Goal: Book appointment/travel/reservation

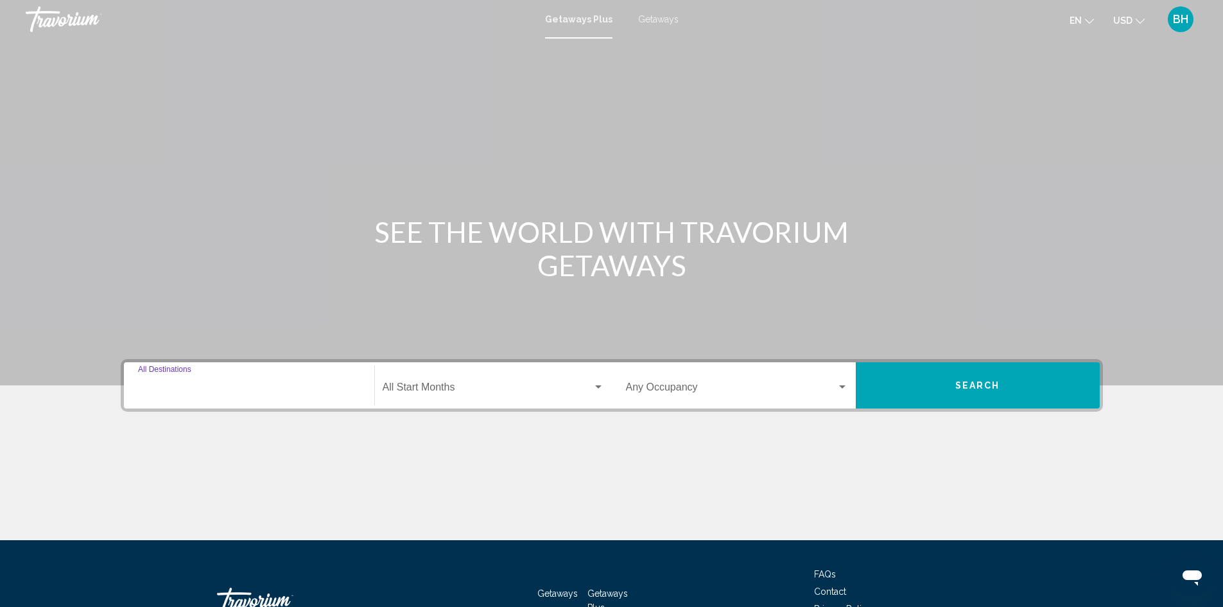
click at [209, 385] on input "Destination All Destinations" at bounding box center [249, 390] width 222 height 12
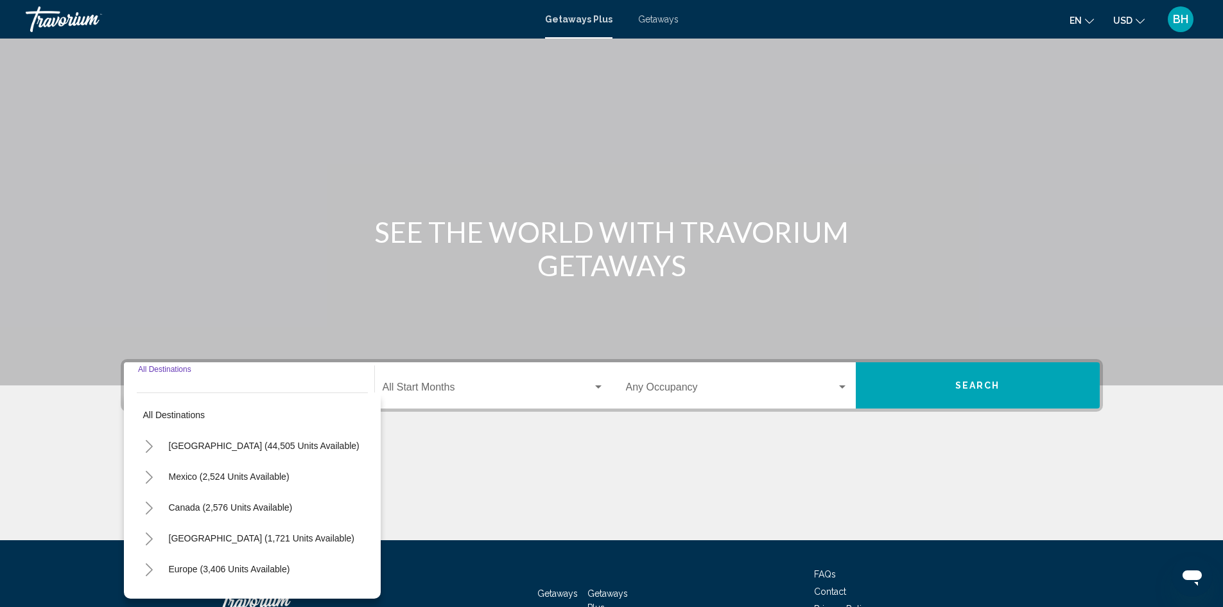
scroll to position [91, 0]
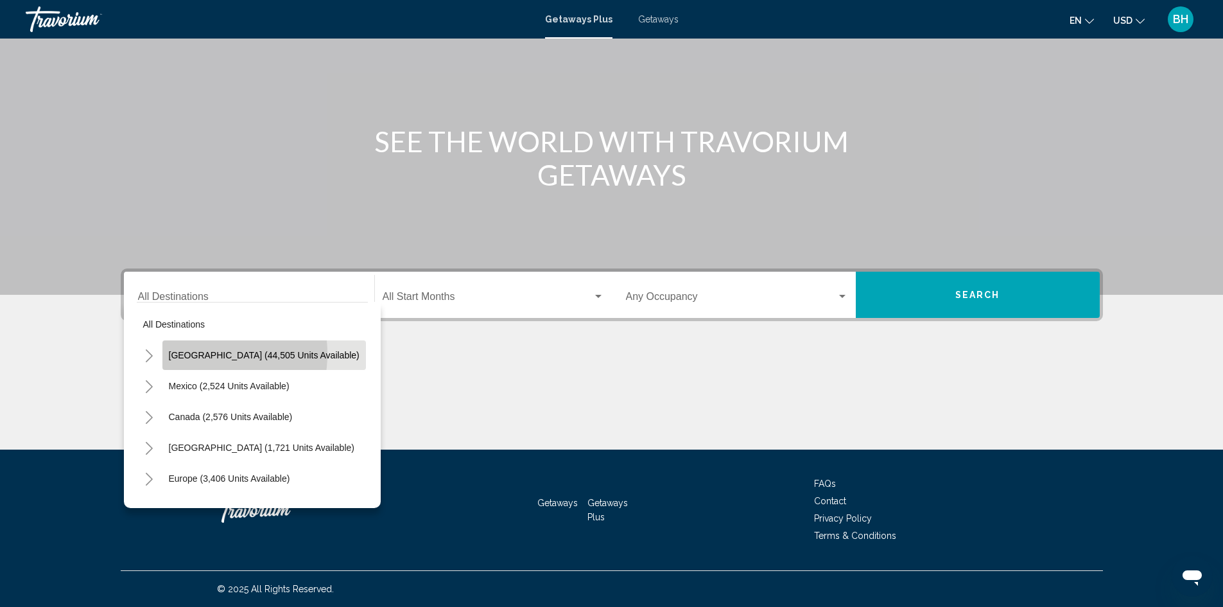
click at [197, 354] on span "[GEOGRAPHIC_DATA] (44,505 units available)" at bounding box center [264, 355] width 191 height 10
type input "**********"
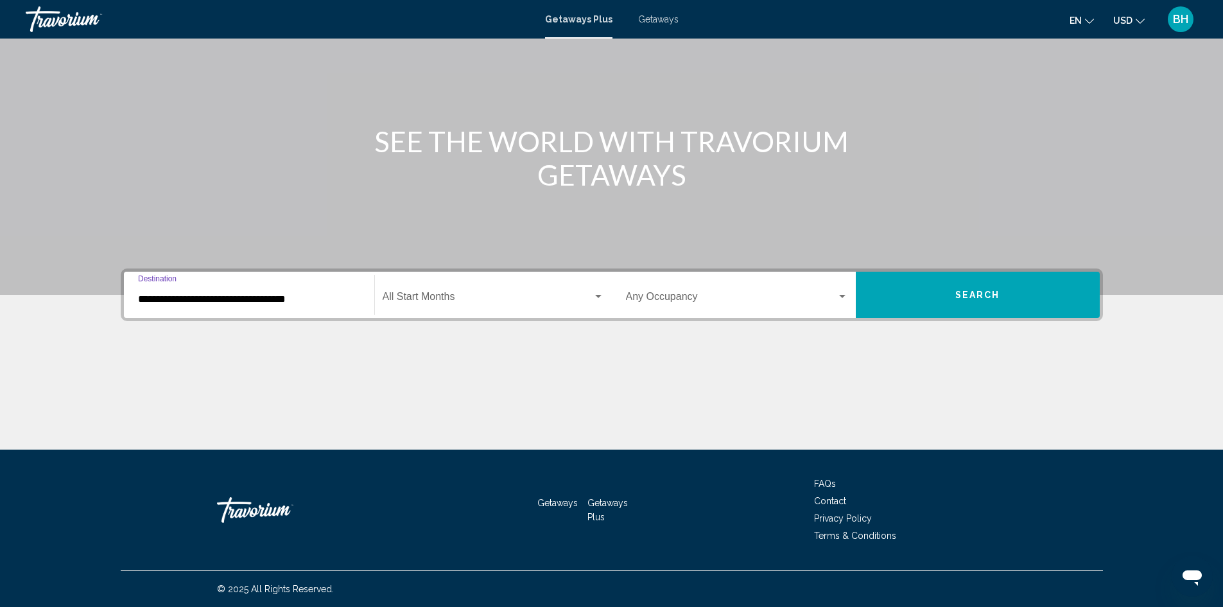
click at [977, 291] on span "Search" at bounding box center [977, 295] width 45 height 10
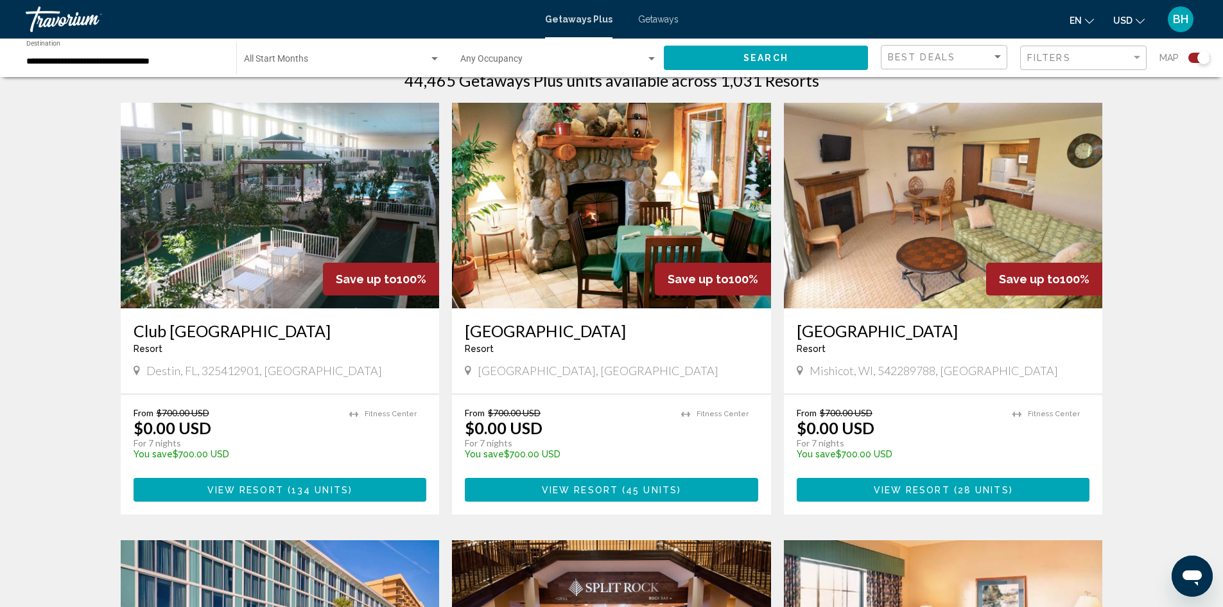
scroll to position [449, 0]
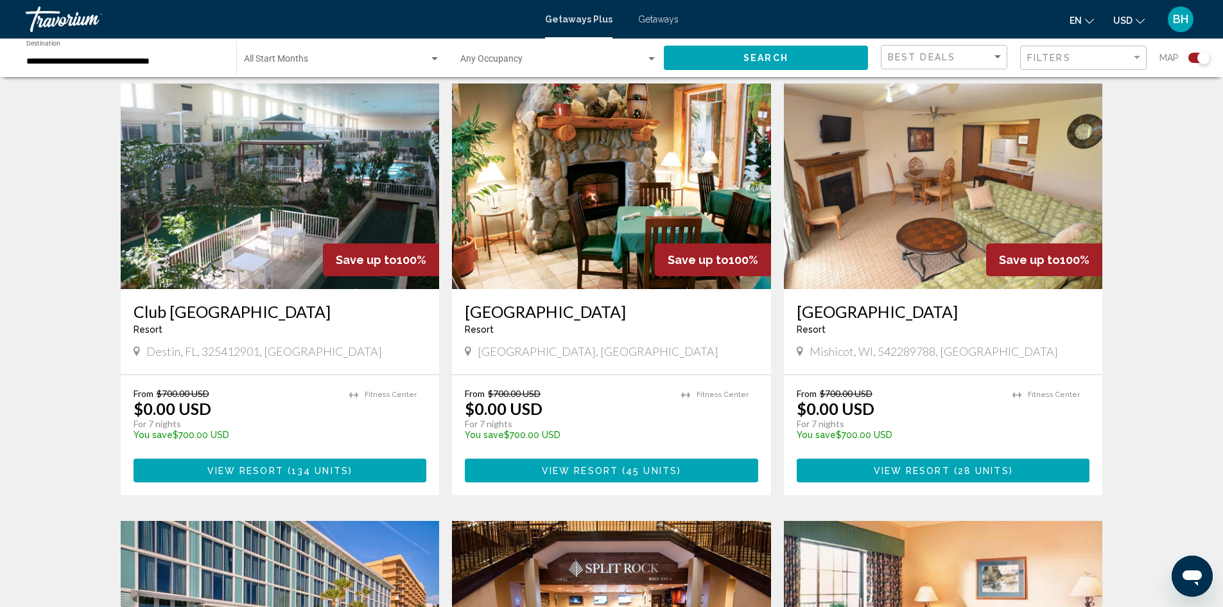
click at [604, 473] on span "View Resort" at bounding box center [580, 470] width 76 height 10
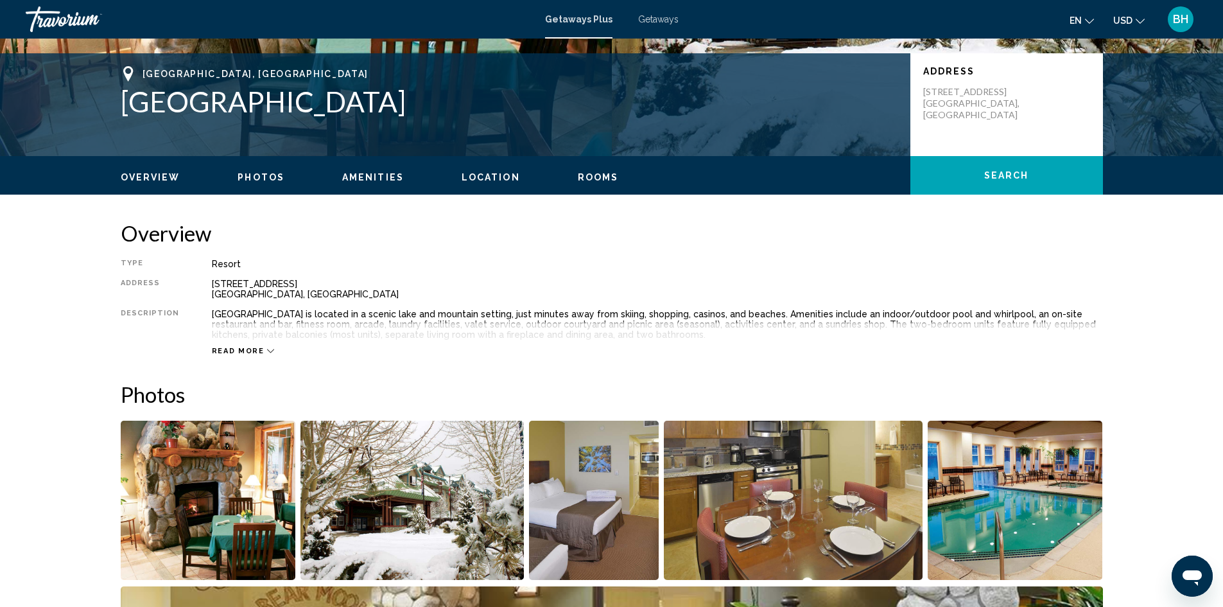
scroll to position [257, 0]
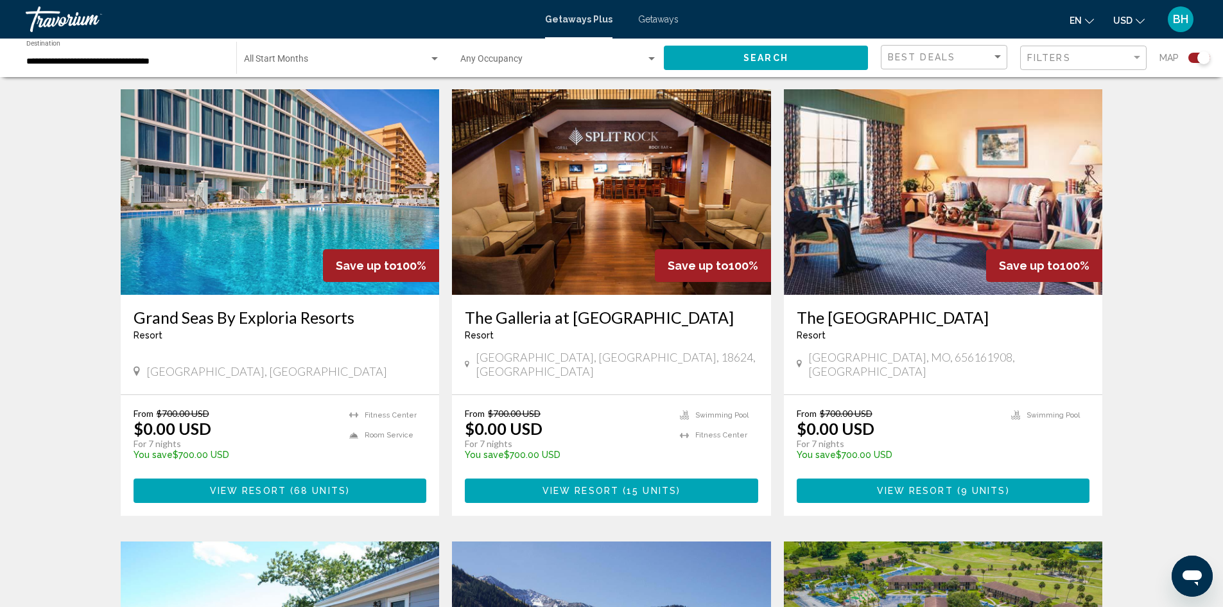
scroll to position [963, 0]
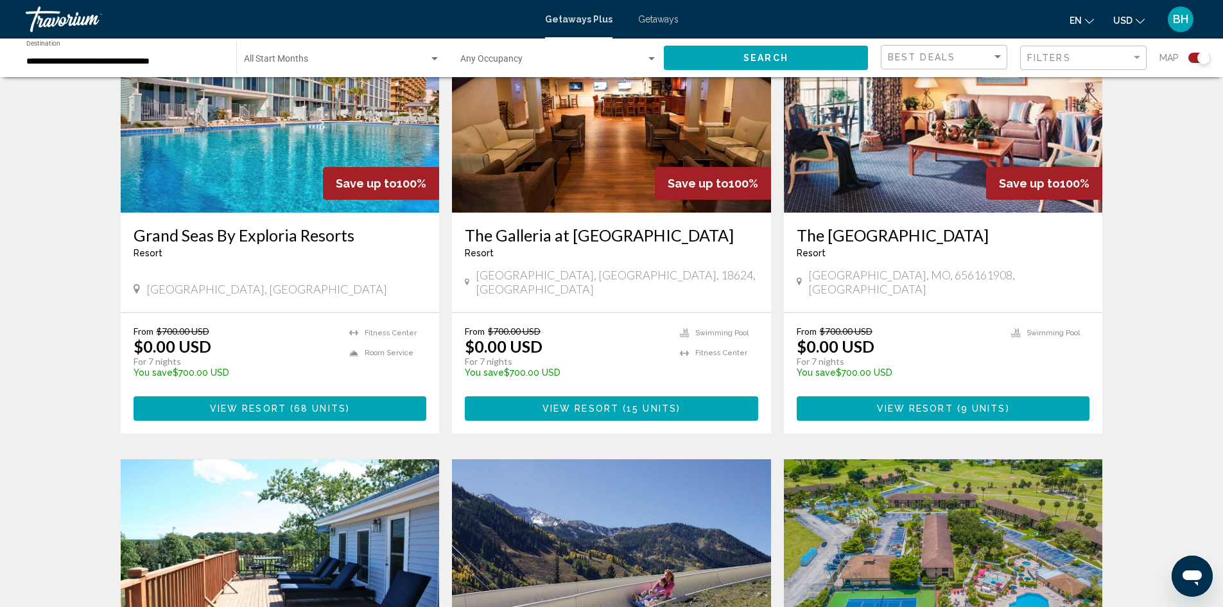
click at [250, 238] on h3 "Grand Seas By Exploria Resorts" at bounding box center [280, 234] width 293 height 19
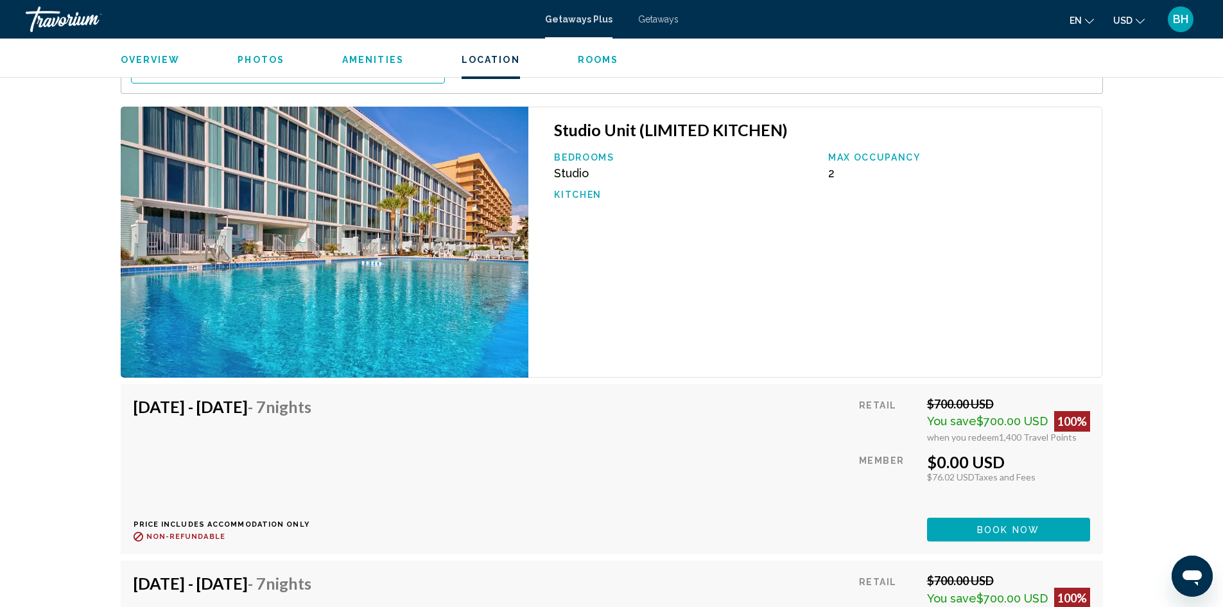
scroll to position [2183, 0]
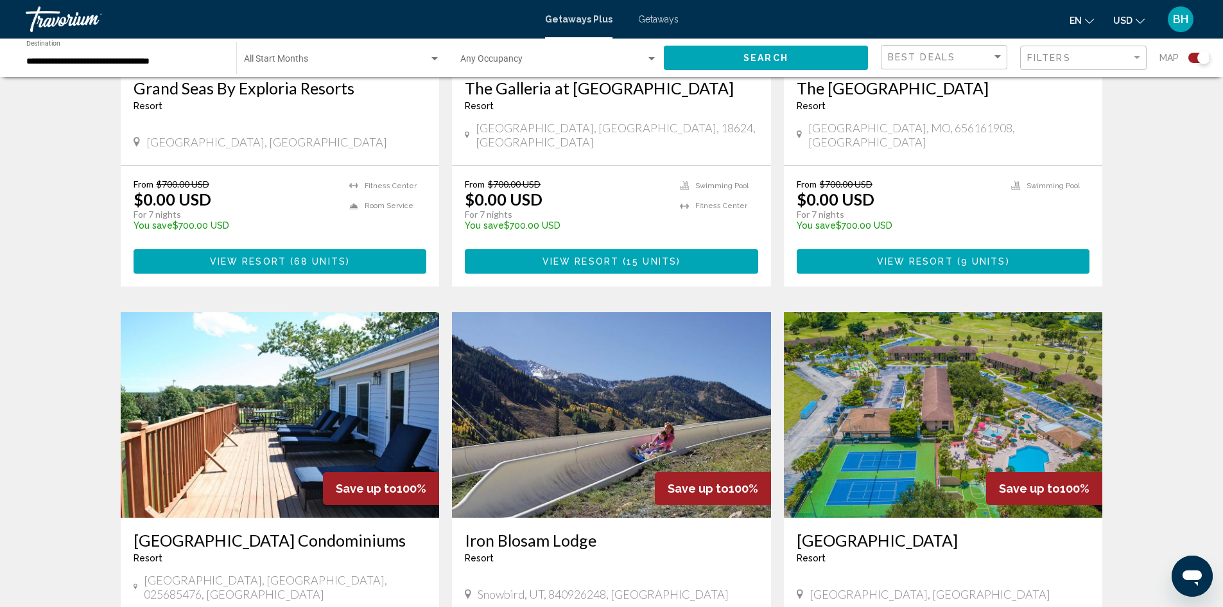
scroll to position [1220, 0]
